Goal: Information Seeking & Learning: Learn about a topic

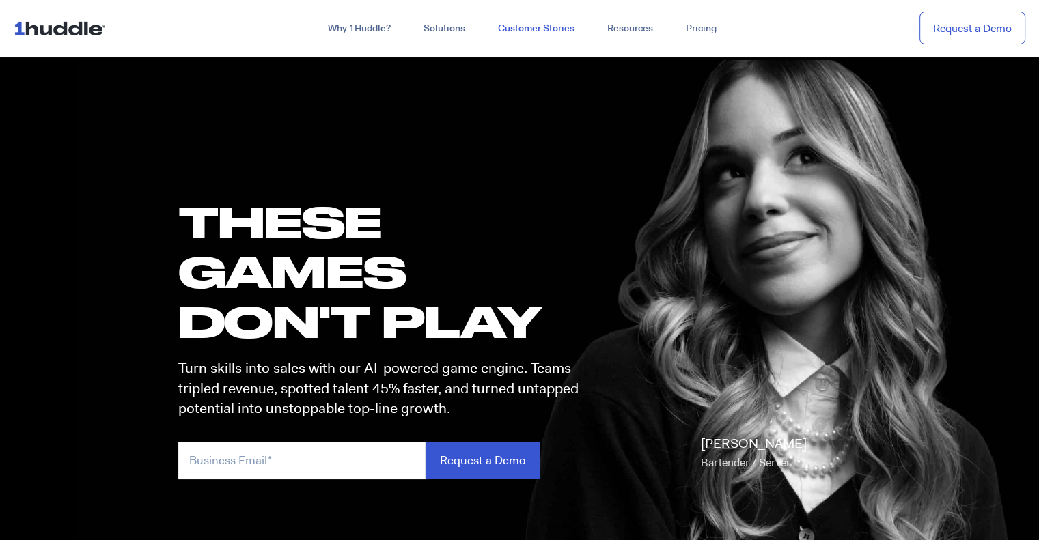
click at [530, 28] on link "Customer Stories" at bounding box center [535, 28] width 109 height 25
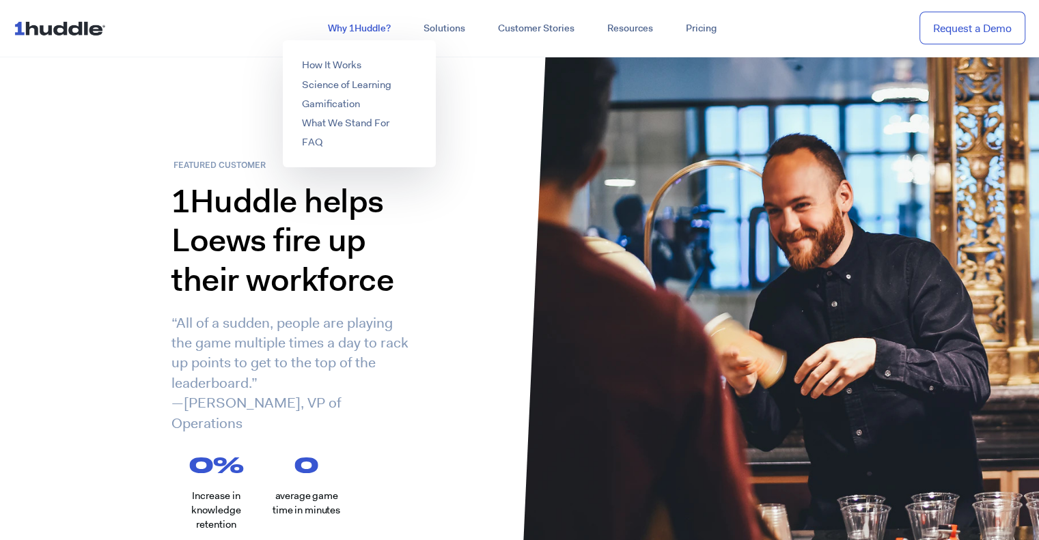
click at [363, 27] on link "Why 1Huddle?" at bounding box center [359, 28] width 96 height 25
